Goal: Task Accomplishment & Management: Manage account settings

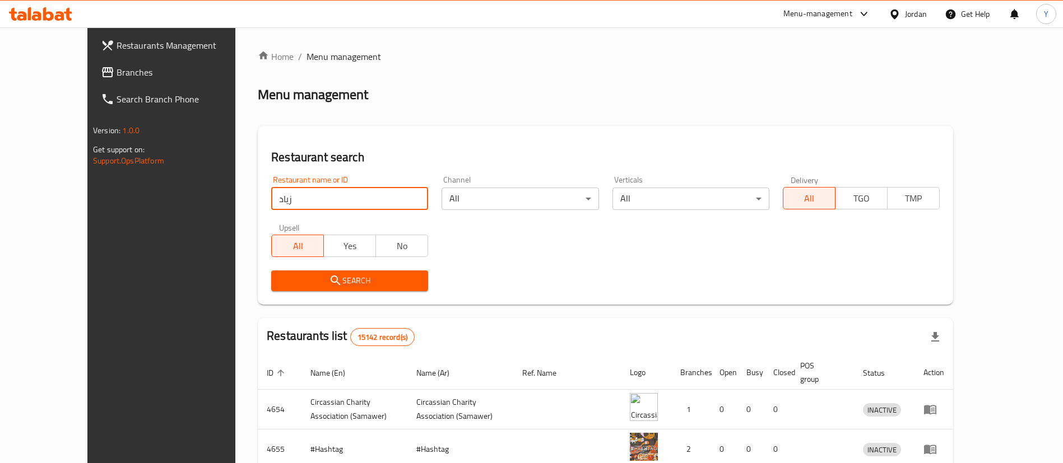
type input "زياد"
click button "Search" at bounding box center [349, 281] width 157 height 21
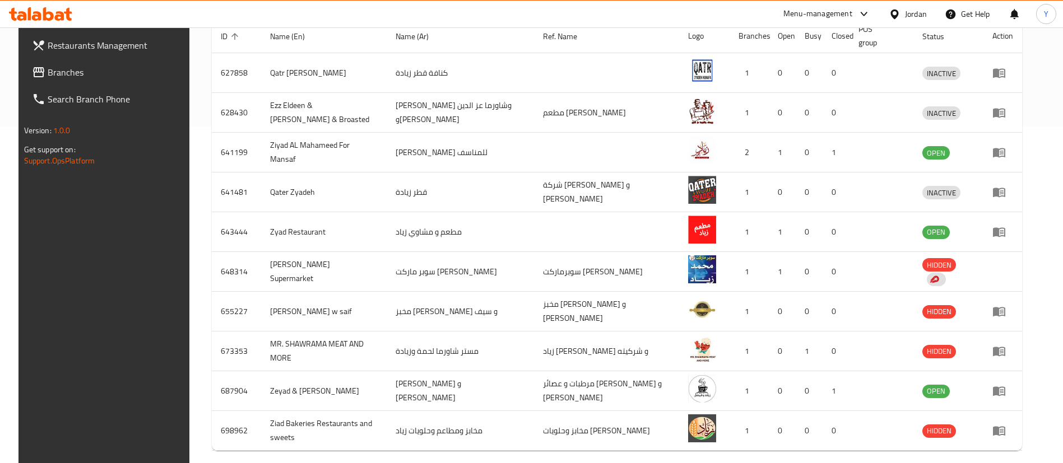
scroll to position [373, 0]
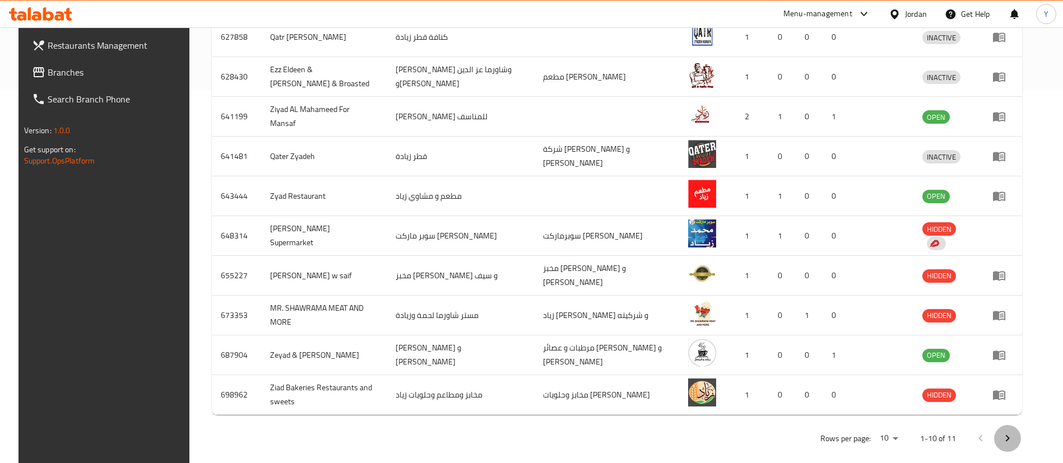
click at [1014, 432] on icon "Next page" at bounding box center [1007, 438] width 13 height 13
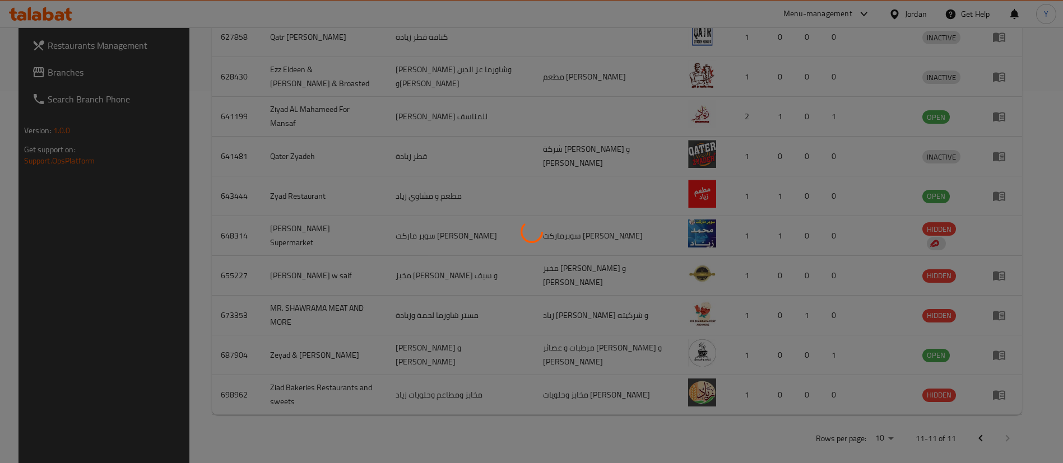
scroll to position [0, 0]
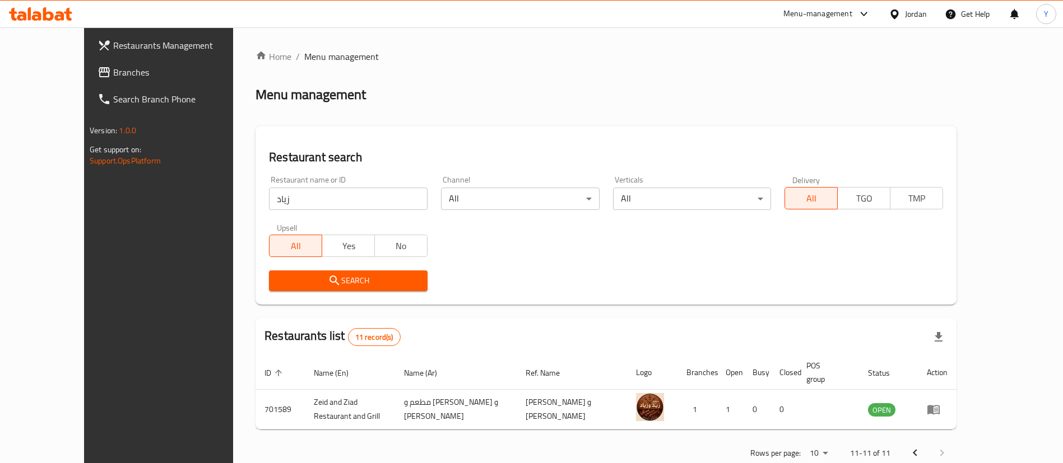
click at [922, 447] on icon "Previous page" at bounding box center [914, 453] width 13 height 13
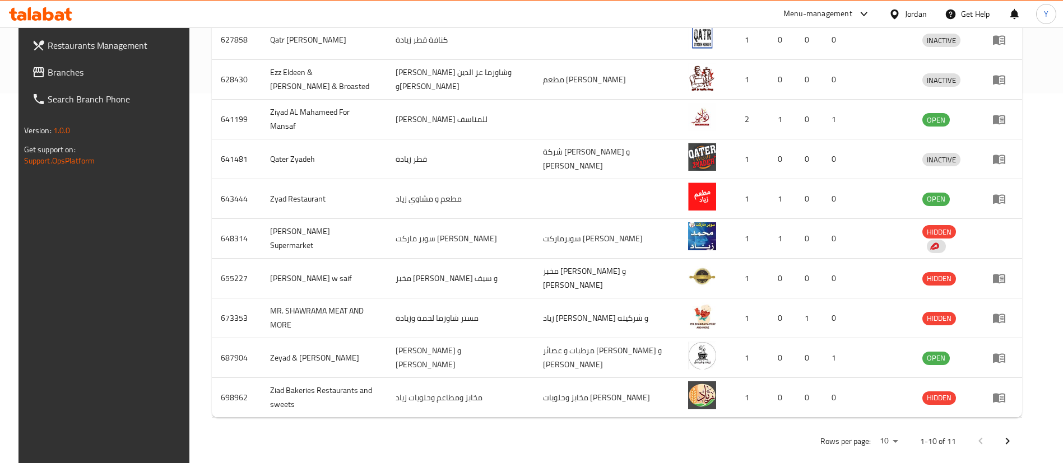
scroll to position [373, 0]
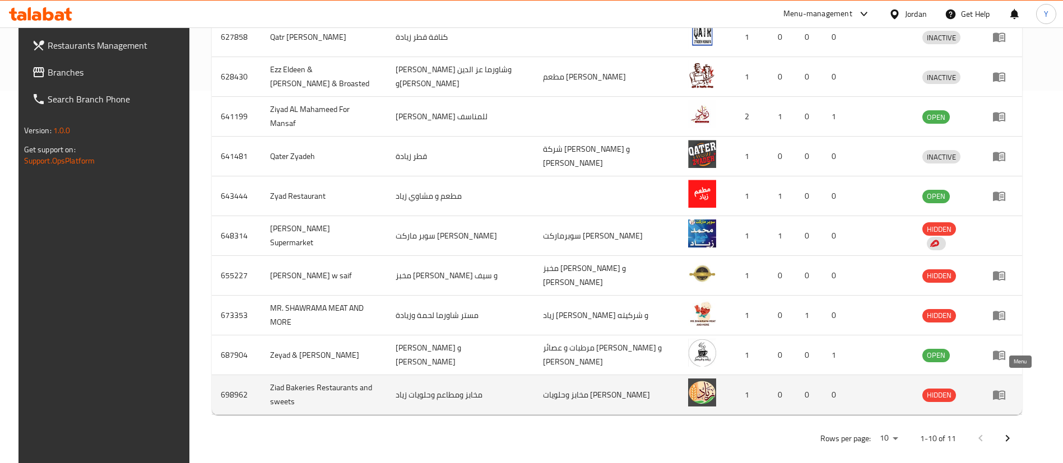
click at [1006, 388] on icon "enhanced table" at bounding box center [998, 394] width 13 height 13
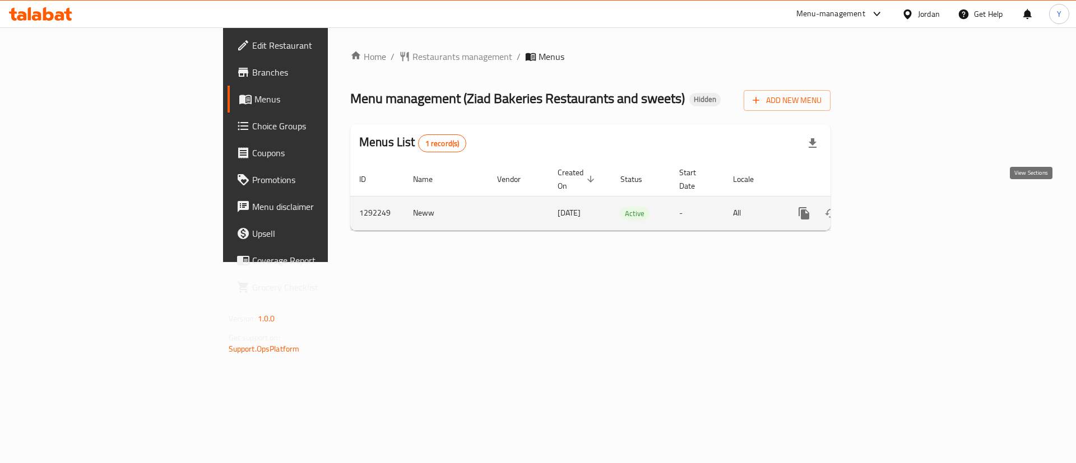
click at [891, 207] on icon "enhanced table" at bounding box center [884, 213] width 13 height 13
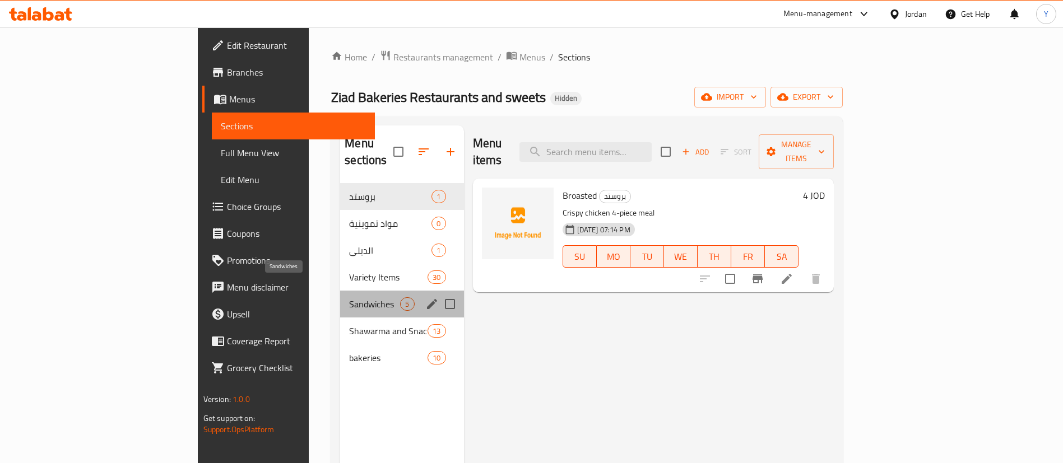
click at [349, 298] on span "Sandwiches" at bounding box center [374, 304] width 51 height 13
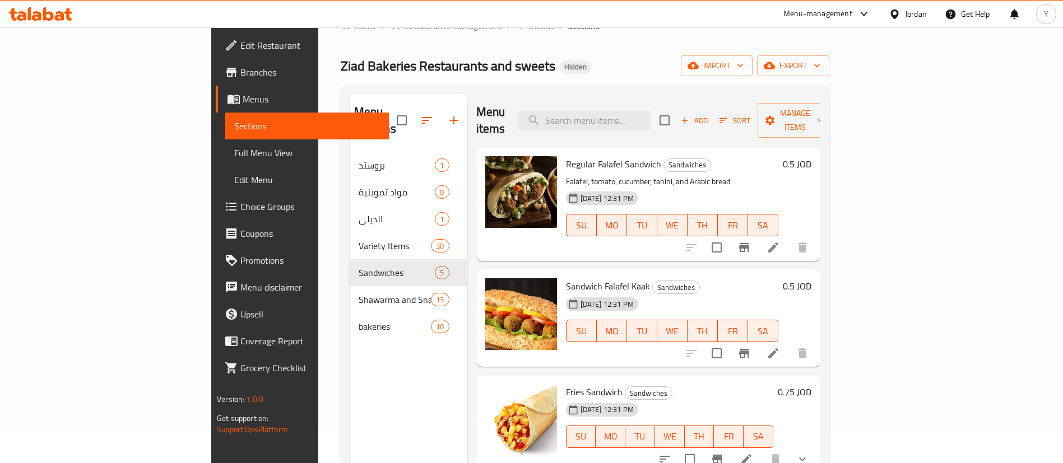
scroll to position [34, 0]
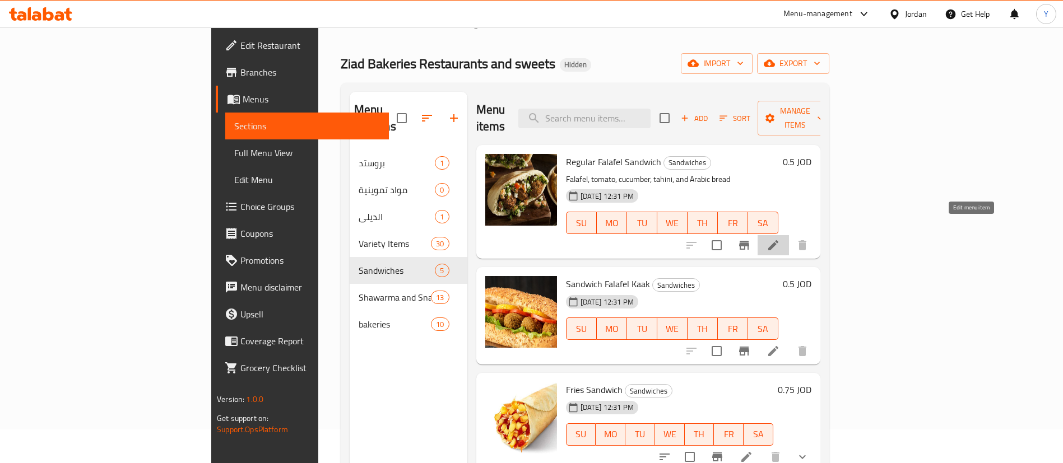
click at [780, 239] on icon at bounding box center [772, 245] width 13 height 13
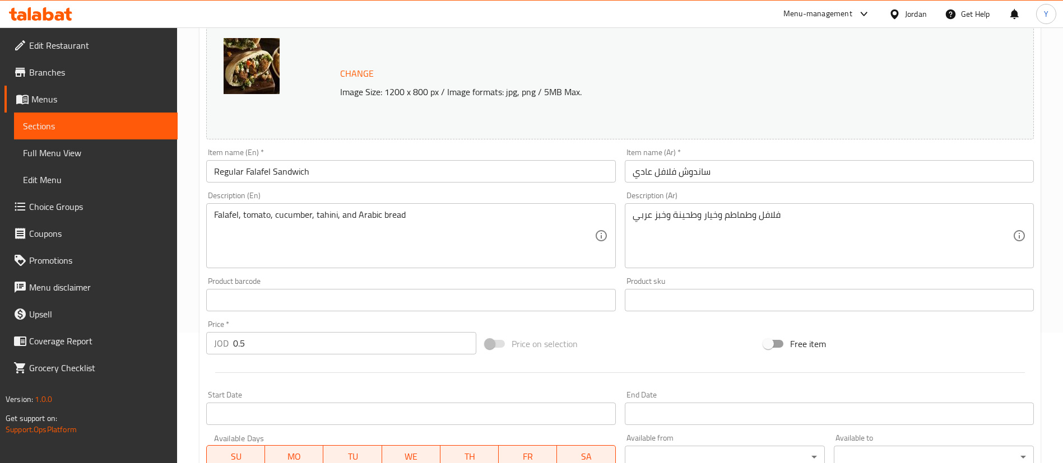
scroll to position [134, 0]
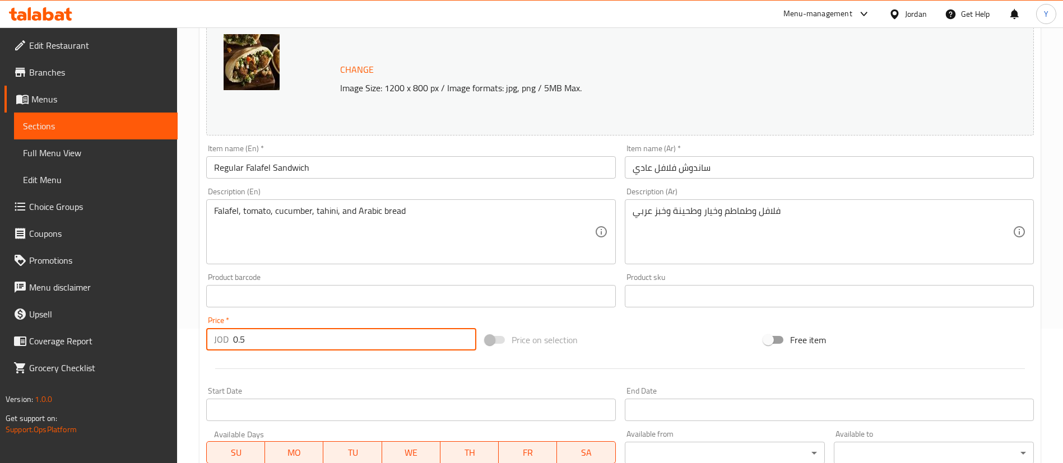
click at [241, 337] on input "0.5" at bounding box center [354, 339] width 243 height 22
type input "0.75"
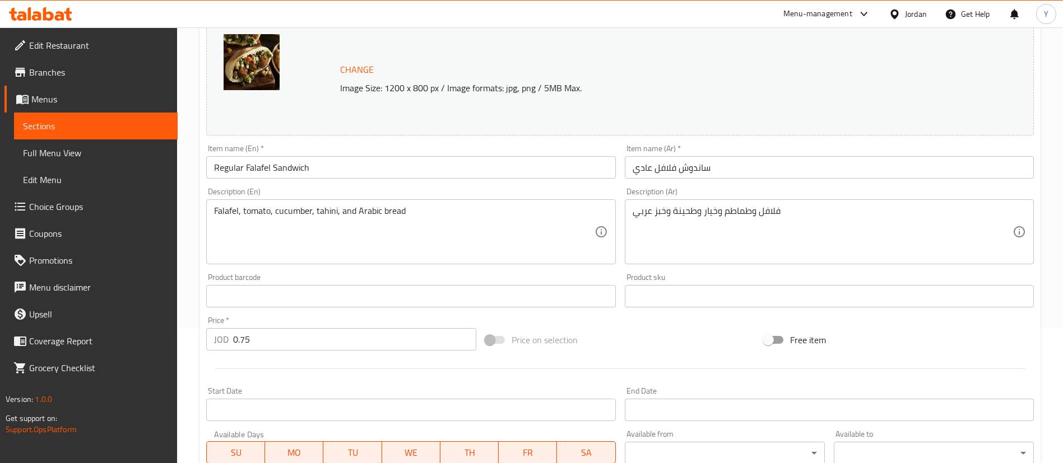
click at [266, 361] on div at bounding box center [620, 368] width 836 height 27
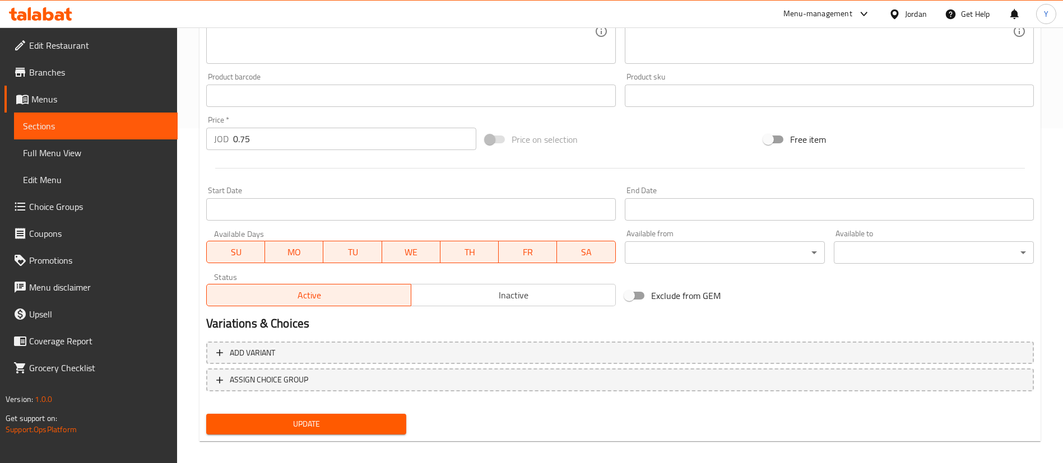
scroll to position [345, 0]
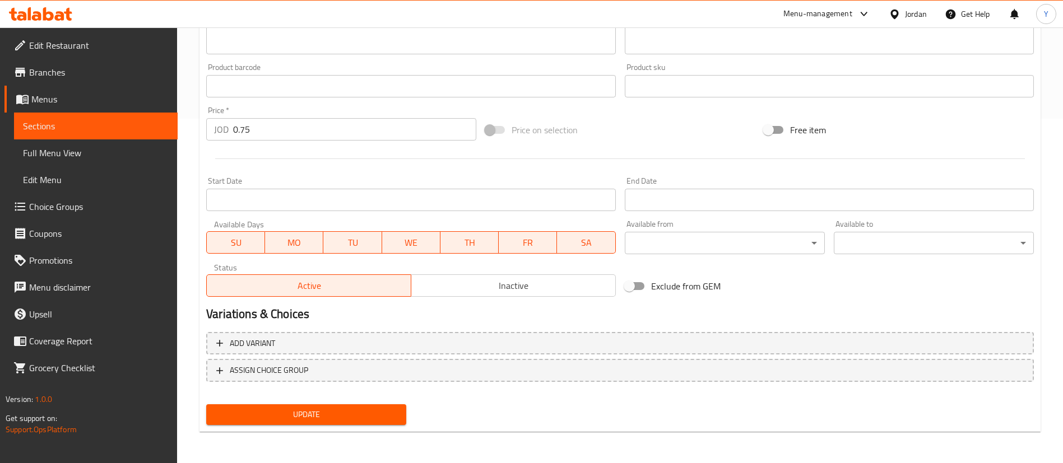
click at [322, 419] on span "Update" at bounding box center [306, 415] width 182 height 14
